Goal: Task Accomplishment & Management: Use online tool/utility

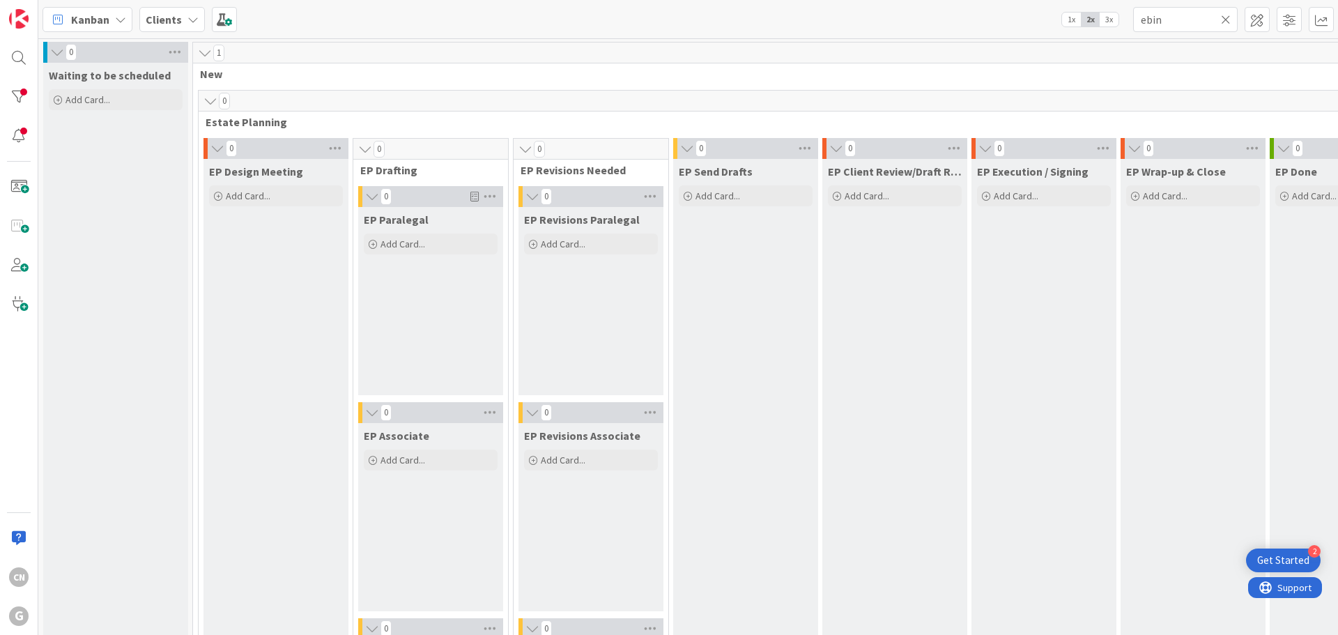
scroll to position [976, 401]
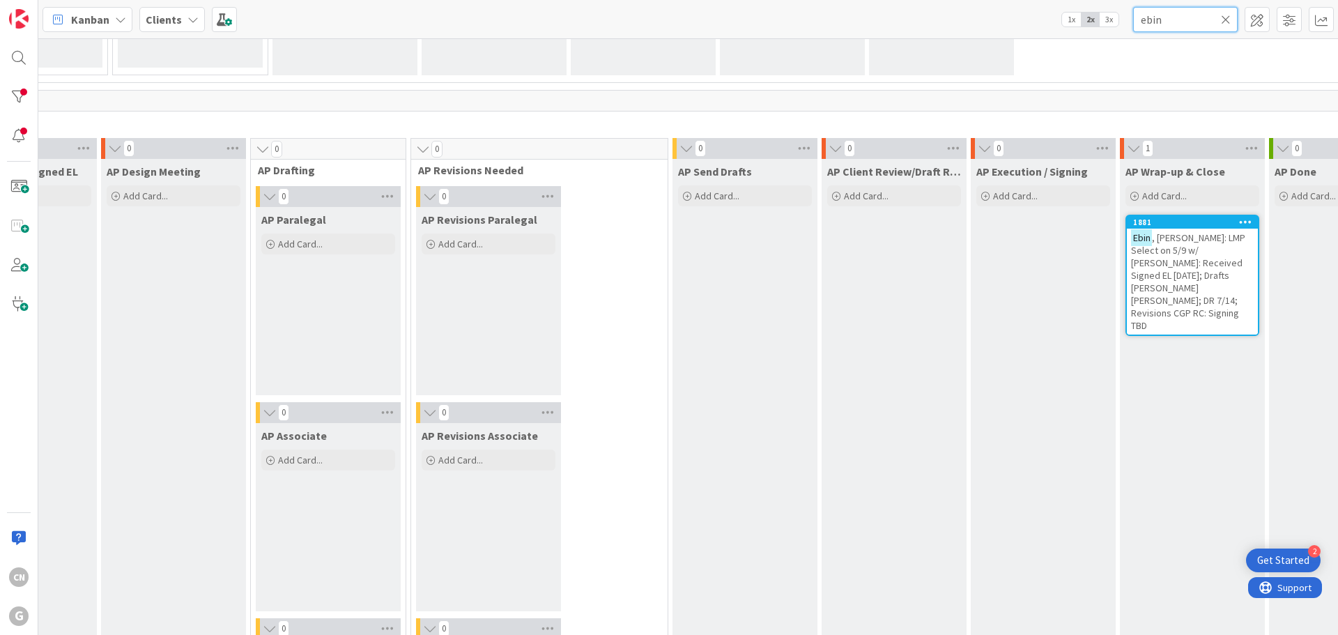
drag, startPoint x: 1190, startPoint y: 15, endPoint x: 1068, endPoint y: 20, distance: 122.7
click at [1068, 20] on div "Kanban Clients 1x 2x 3x ebin" at bounding box center [688, 19] width 1300 height 38
type input "birger"
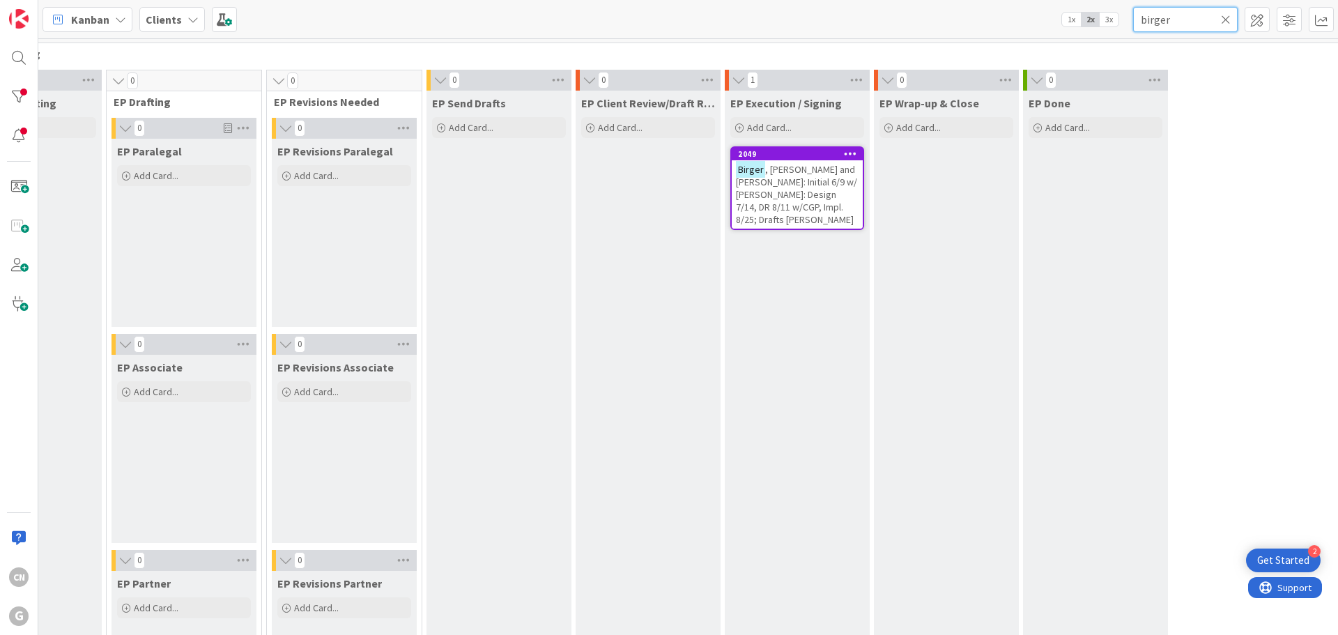
scroll to position [0, 247]
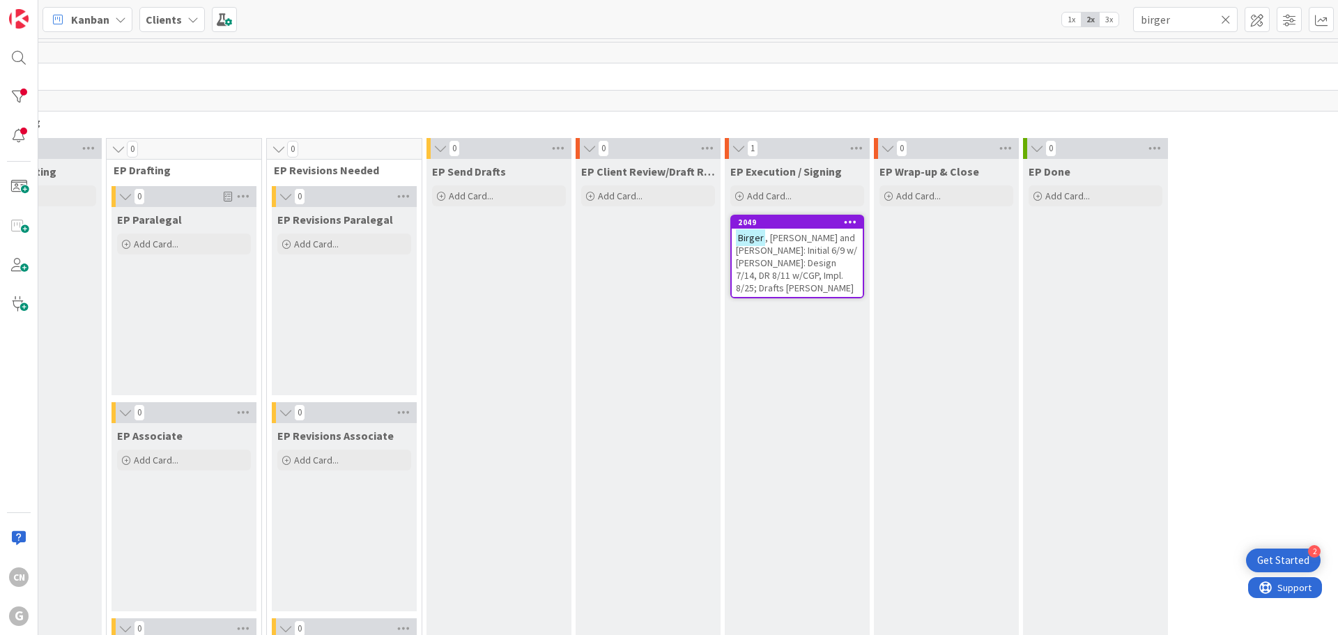
click at [800, 256] on span ", [PERSON_NAME] and [PERSON_NAME]: Initial 6/9 w/ [PERSON_NAME]: Design 7/14, D…" at bounding box center [796, 262] width 121 height 63
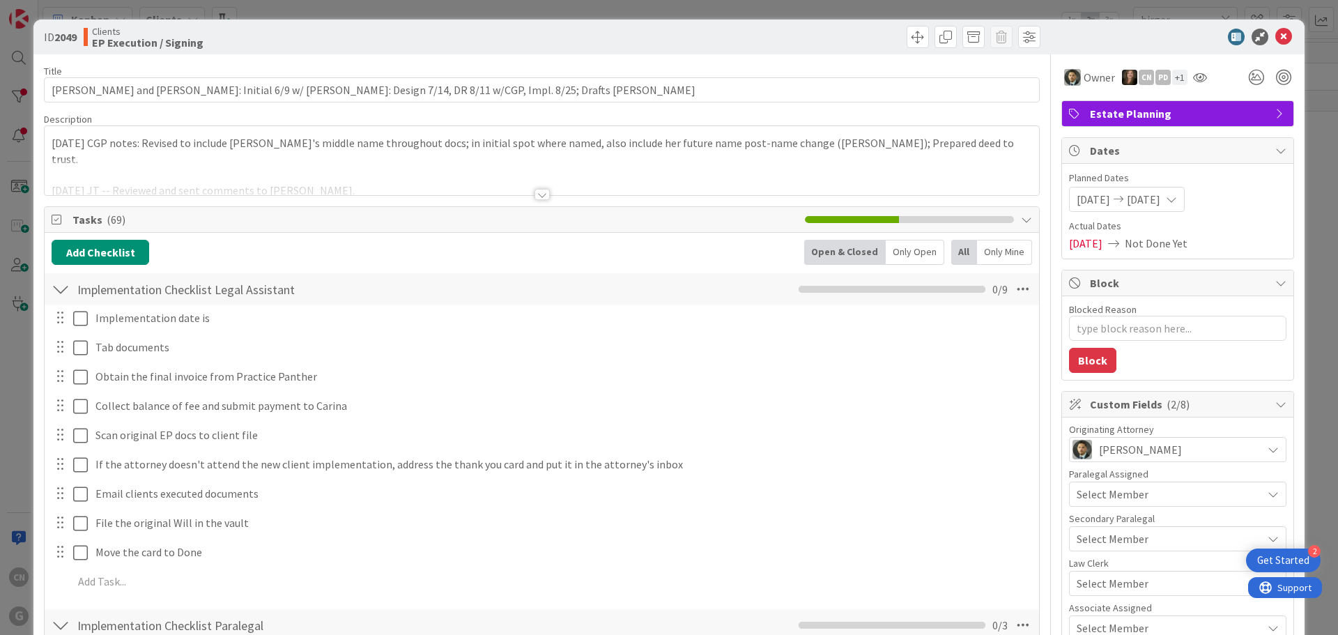
click at [48, 146] on div "[DATE] CGP notes: Revised to include [PERSON_NAME]'s middle name throughout doc…" at bounding box center [542, 160] width 994 height 69
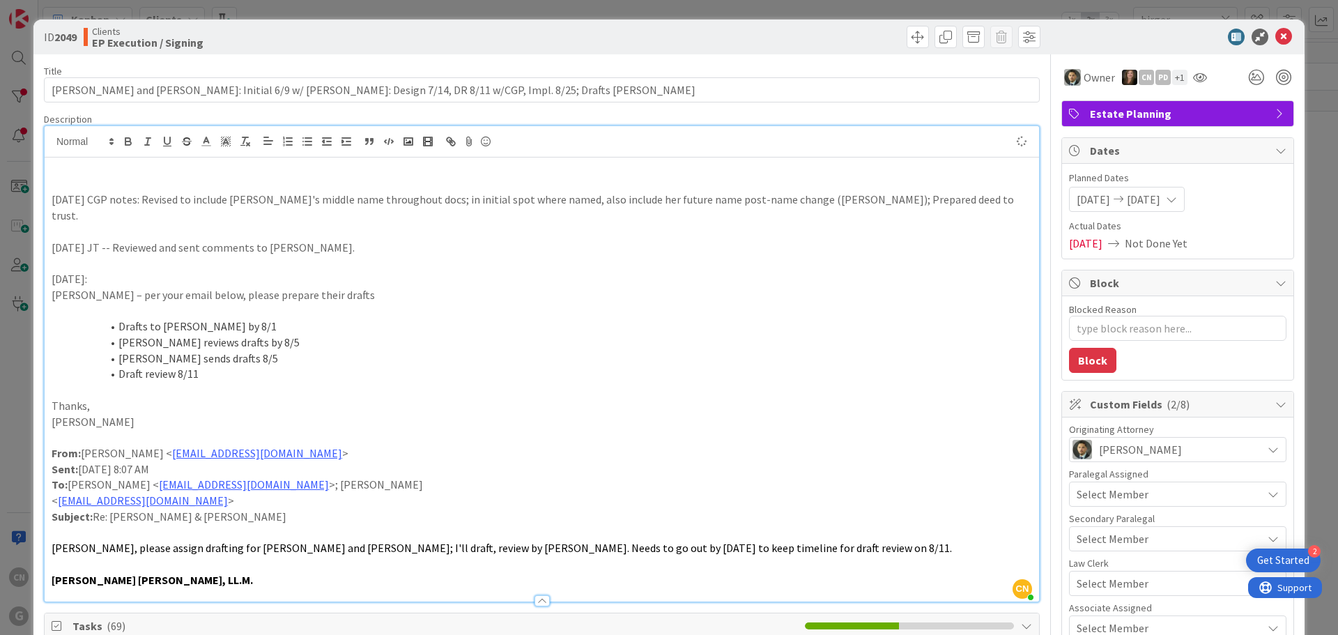
click at [111, 176] on p at bounding box center [542, 184] width 980 height 16
type textarea "x"
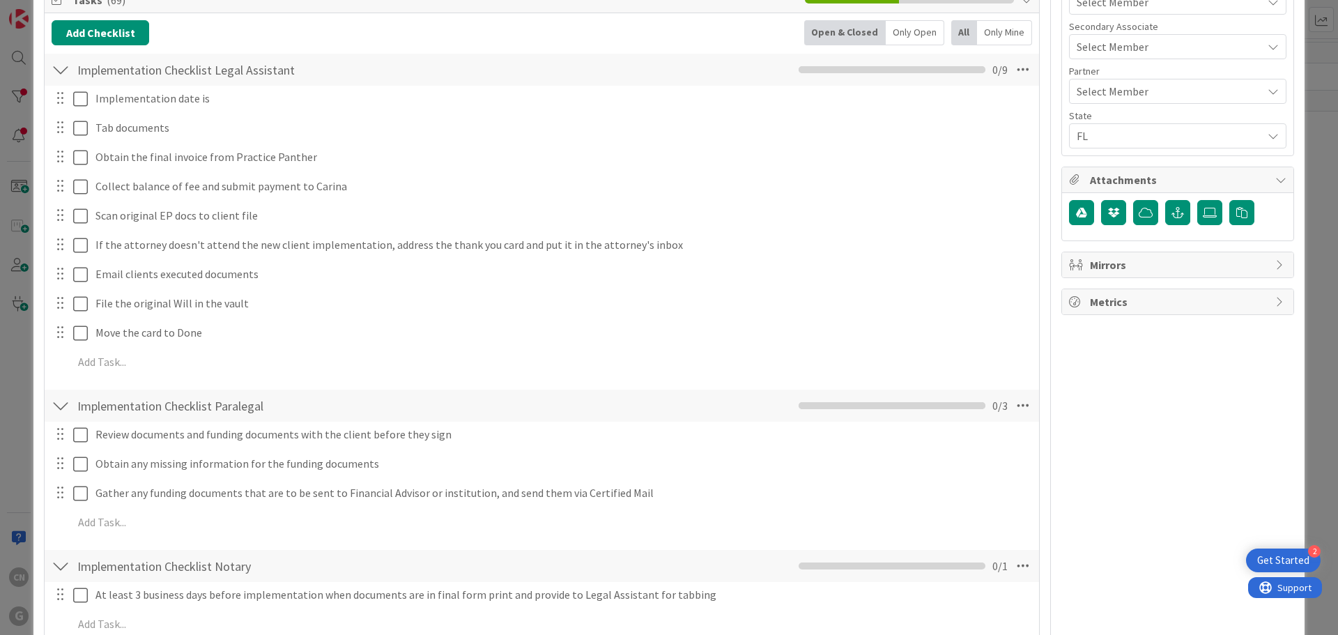
scroll to position [626, 0]
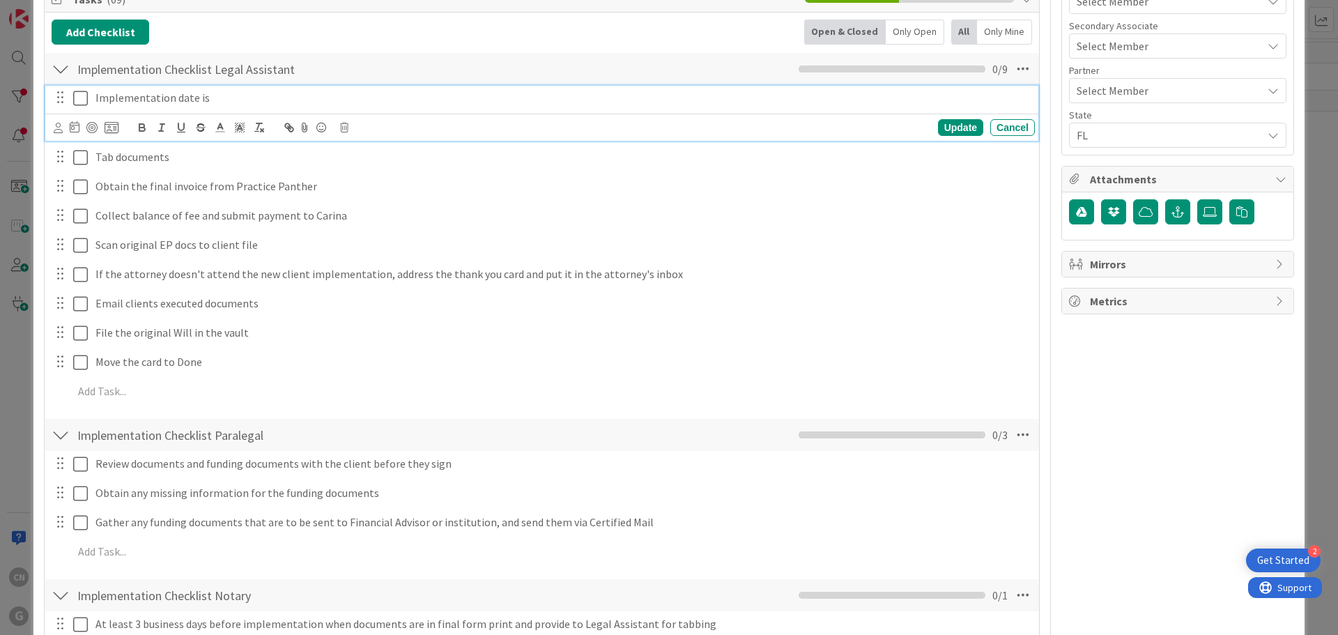
click at [231, 90] on p "Implementation date is" at bounding box center [562, 98] width 934 height 16
click at [956, 119] on div "Update" at bounding box center [960, 127] width 45 height 17
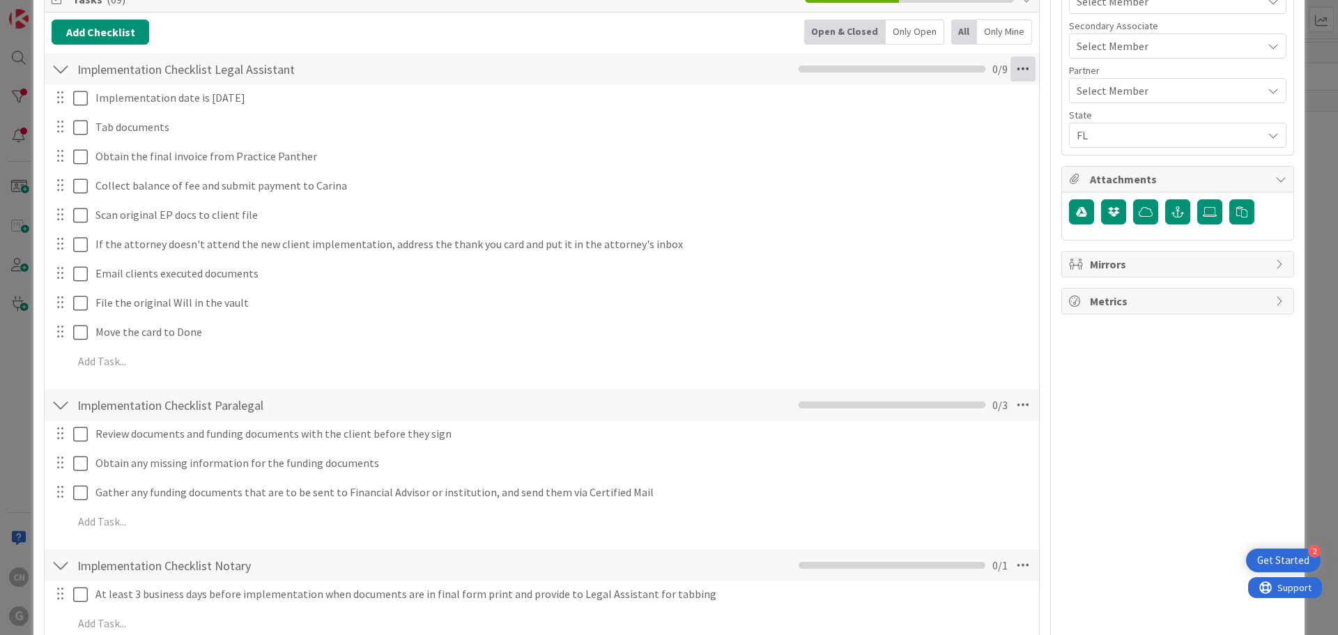
click at [1010, 56] on icon at bounding box center [1022, 68] width 25 height 25
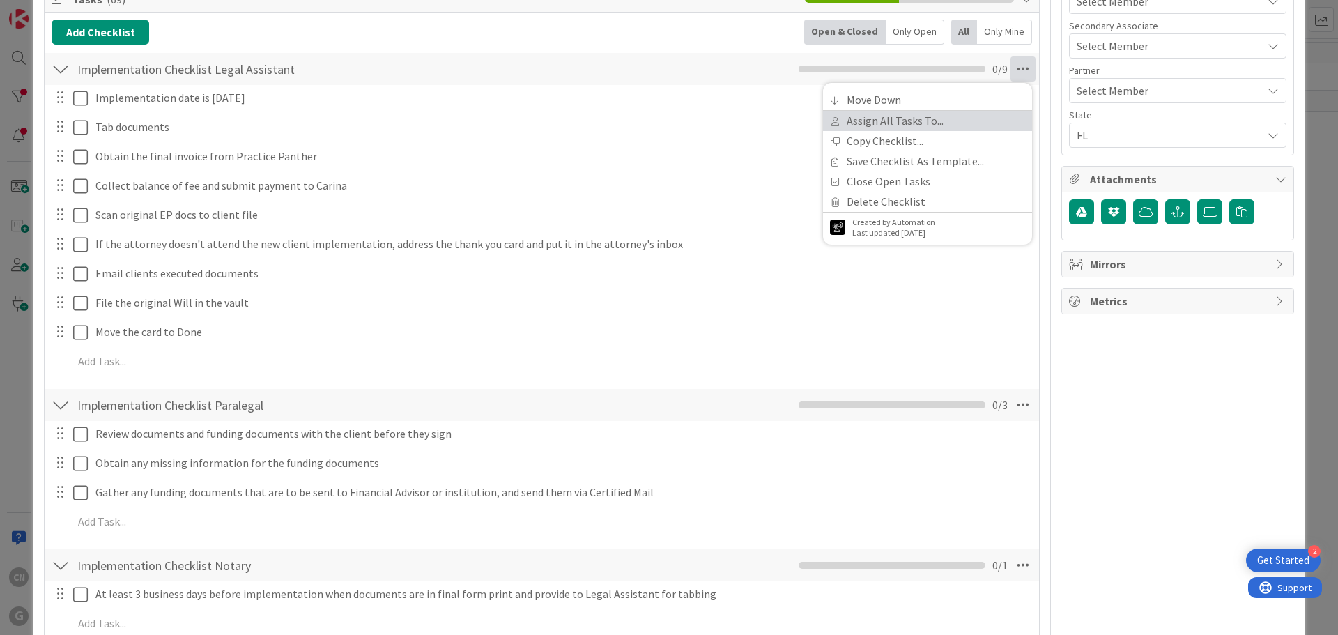
click at [920, 111] on link "Assign All Tasks To..." at bounding box center [927, 121] width 209 height 20
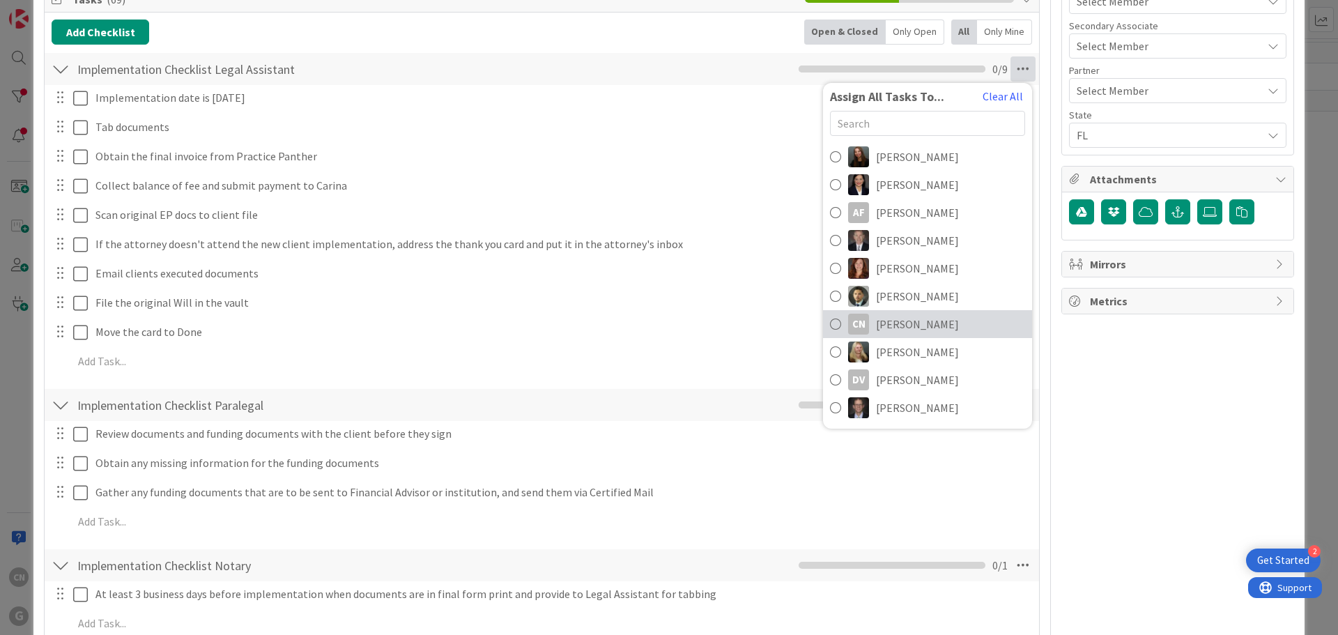
drag, startPoint x: 932, startPoint y: 307, endPoint x: 561, endPoint y: 266, distance: 373.0
click at [931, 316] on span "[PERSON_NAME]" at bounding box center [917, 324] width 83 height 17
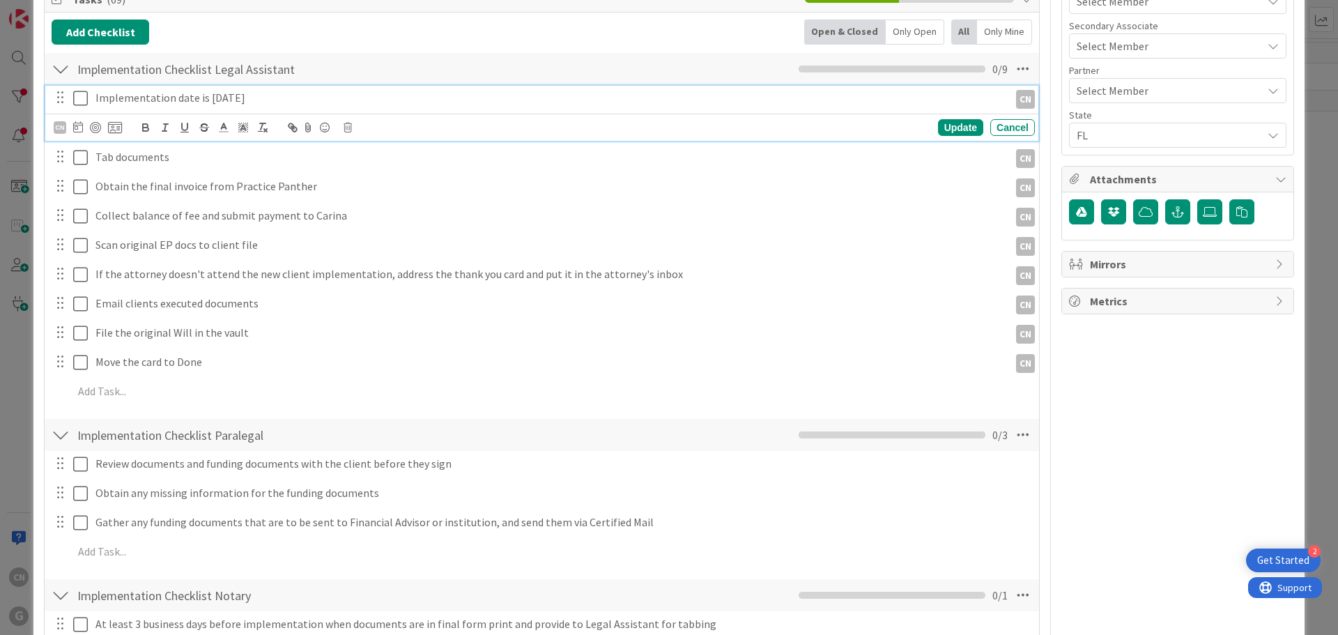
click at [79, 90] on icon at bounding box center [83, 98] width 21 height 17
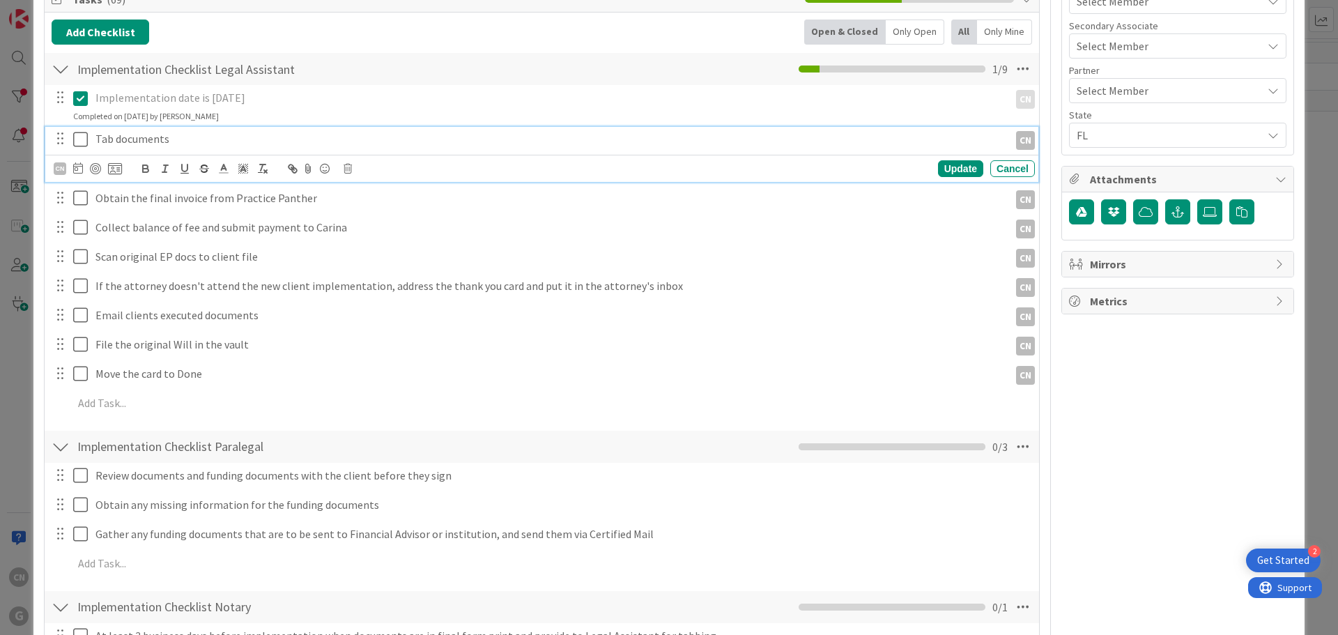
click at [77, 131] on icon at bounding box center [83, 139] width 21 height 17
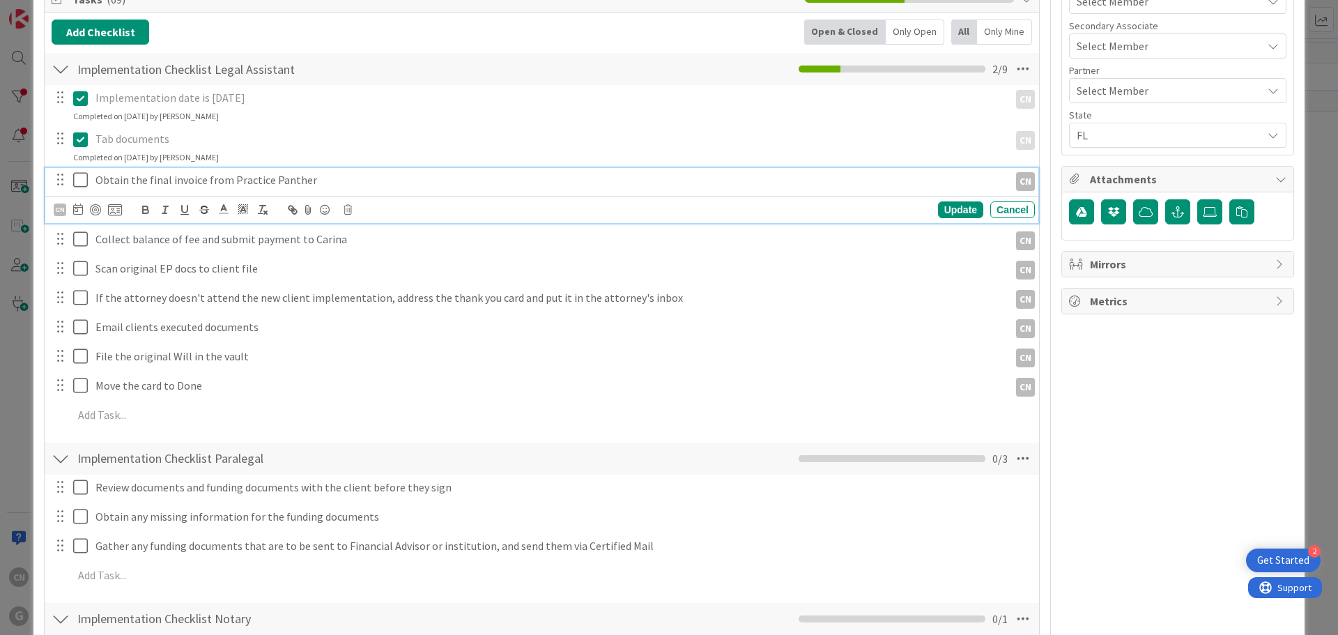
click at [83, 171] on icon at bounding box center [83, 179] width 21 height 17
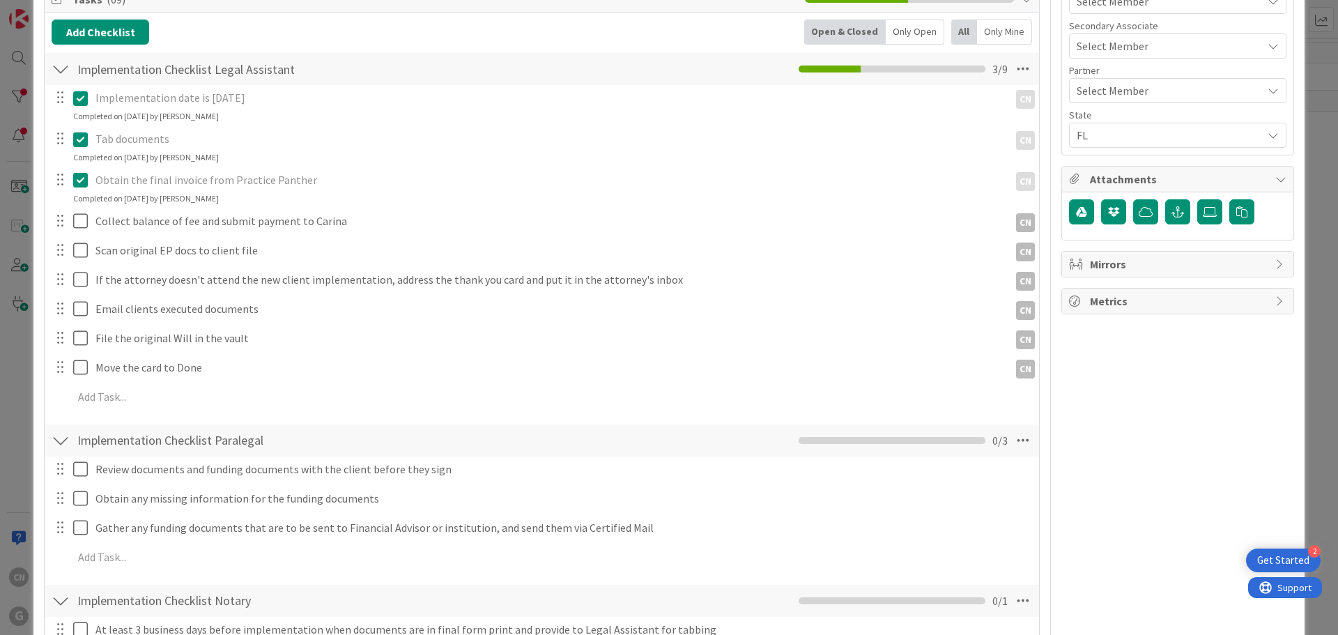
type textarea "x"
